Goal: Transaction & Acquisition: Purchase product/service

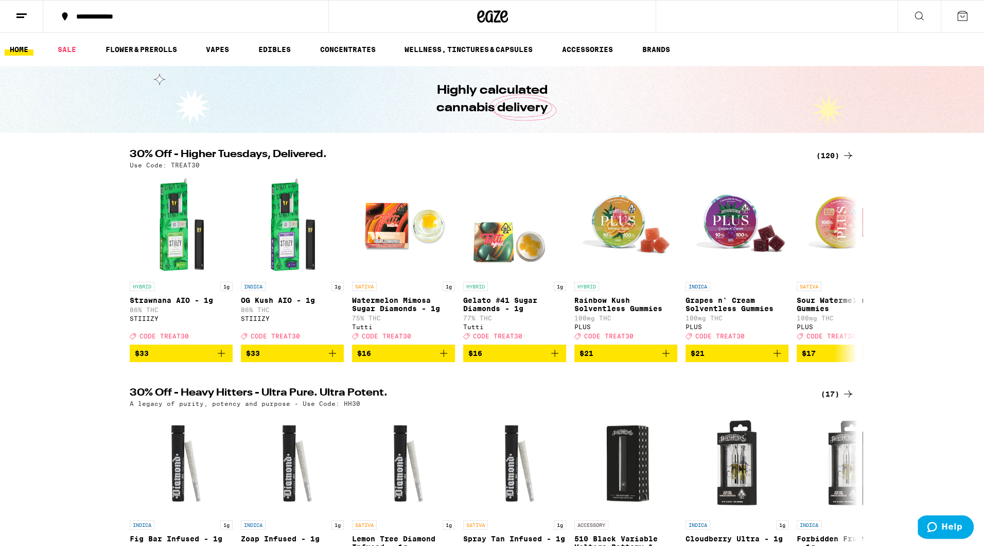
click at [842, 153] on icon at bounding box center [848, 155] width 12 height 12
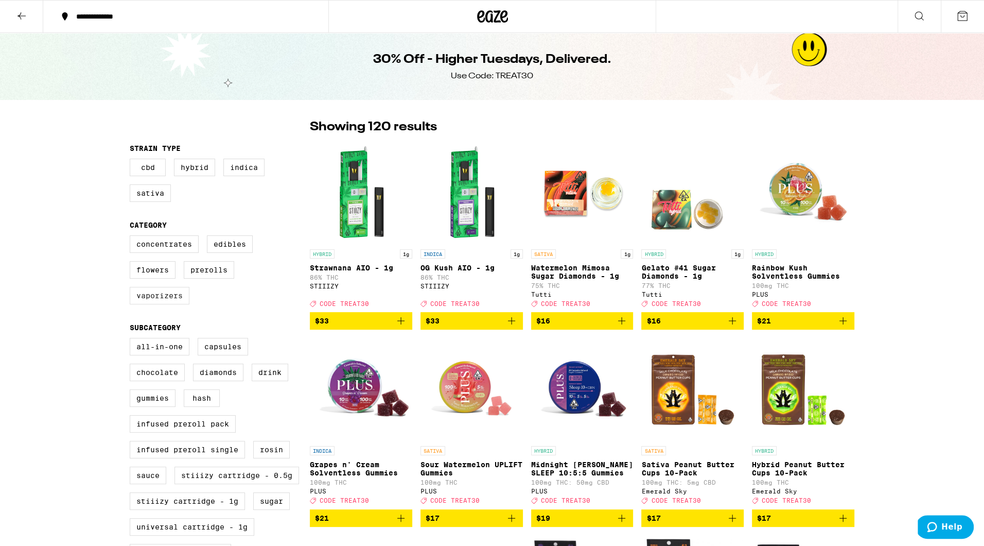
click at [147, 304] on label "Vaporizers" at bounding box center [160, 296] width 60 height 18
click at [132, 237] on input "Vaporizers" at bounding box center [132, 237] width 1 height 1
checkbox input "true"
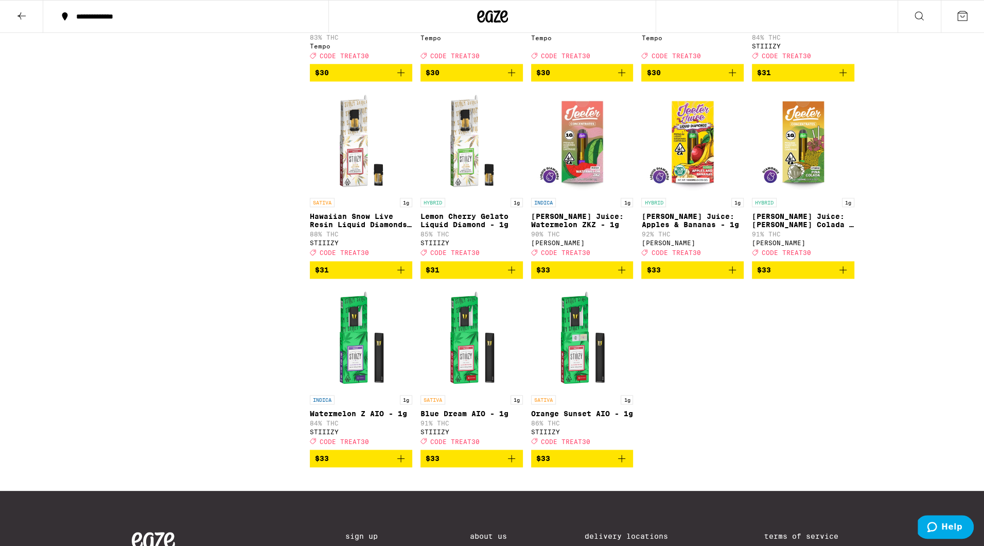
scroll to position [1064, 0]
